Goal: Check status: Check status

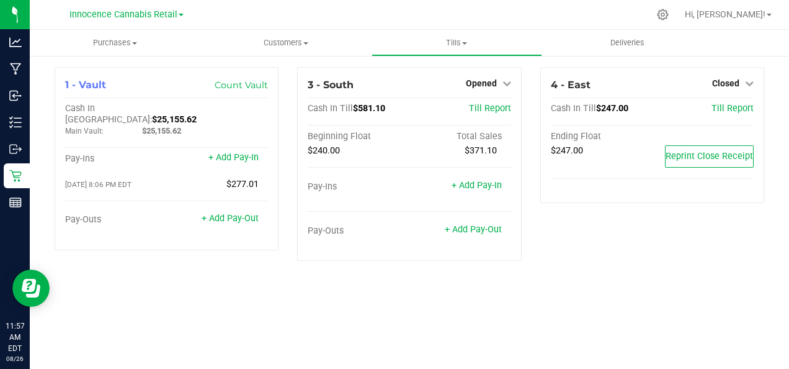
click at [581, 230] on div "4 - East Closed Open Till Cash In Till $247.00 Till Report Ending Float $247.00…" at bounding box center [652, 169] width 243 height 204
click at [586, 220] on div "4 - East Closed Open Till Cash In Till $247.00 Till Report Ending Float $247.00…" at bounding box center [652, 169] width 243 height 204
click at [305, 15] on div at bounding box center [435, 14] width 427 height 24
